Goal: Information Seeking & Learning: Learn about a topic

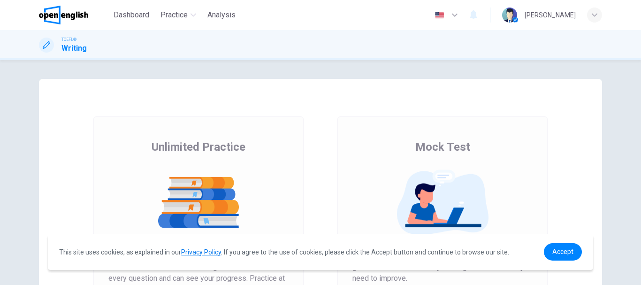
scroll to position [47, 0]
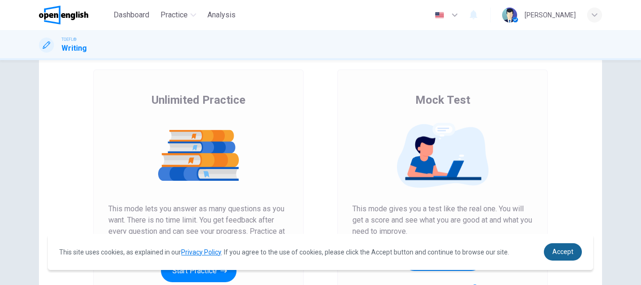
click at [568, 255] on span "Accept" at bounding box center [562, 252] width 21 height 8
click at [571, 251] on span "Accept" at bounding box center [562, 252] width 21 height 8
click at [562, 253] on span "Accept" at bounding box center [562, 252] width 21 height 8
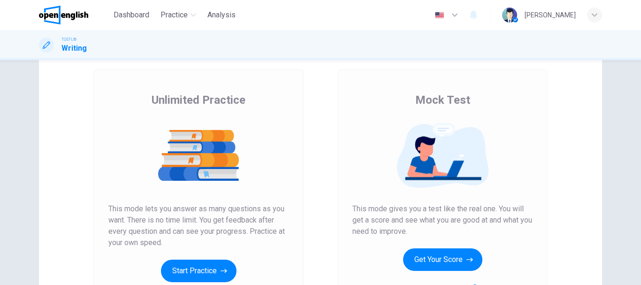
scroll to position [169, 0]
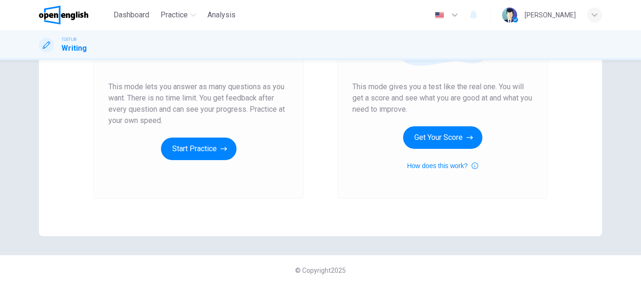
click at [180, 89] on span "This mode lets you answer as many questions as you want. There is no time limit…" at bounding box center [198, 103] width 180 height 45
click at [185, 152] on button "Start Practice" at bounding box center [199, 149] width 76 height 23
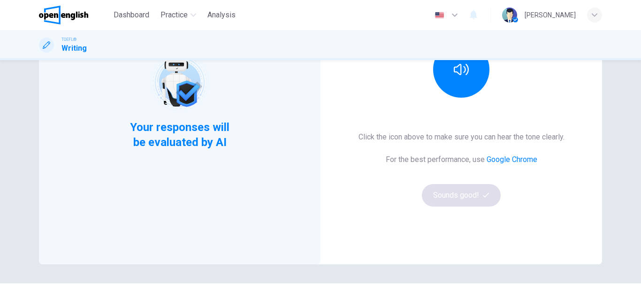
scroll to position [94, 0]
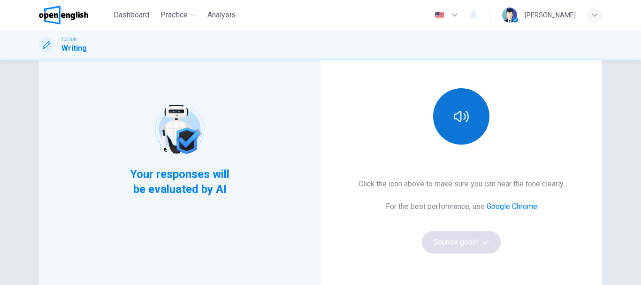
click at [463, 121] on icon "button" at bounding box center [461, 116] width 15 height 15
